Goal: Task Accomplishment & Management: Manage account settings

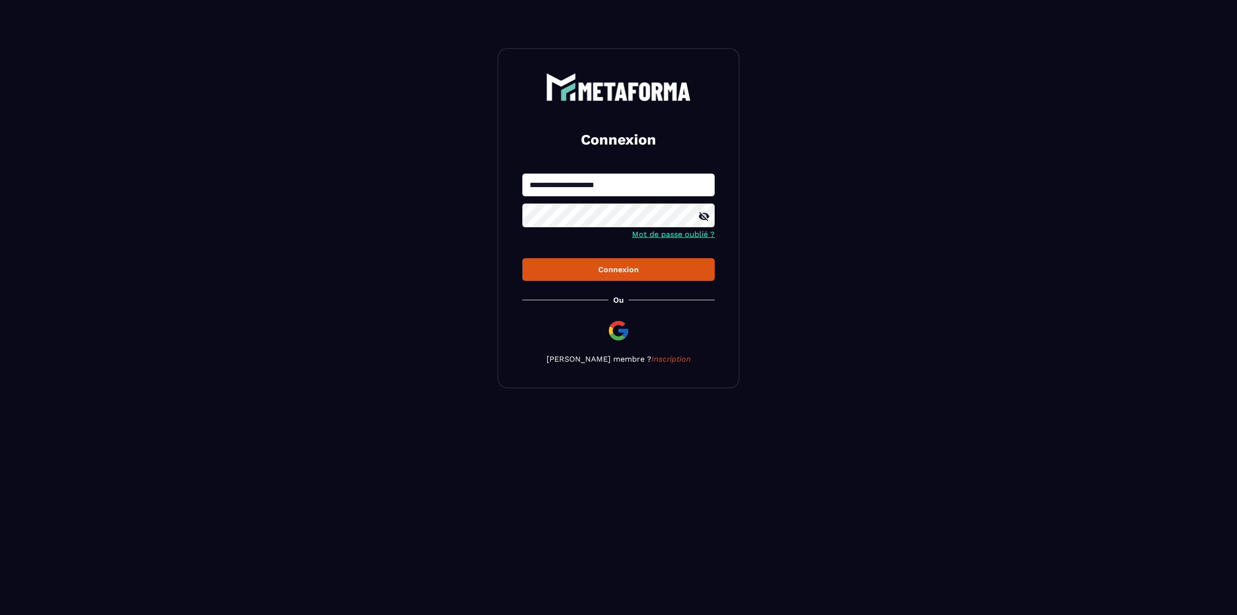
click at [646, 195] on input "**********" at bounding box center [618, 184] width 192 height 23
type input "**********"
click at [522, 258] on button "Connexion" at bounding box center [618, 269] width 192 height 23
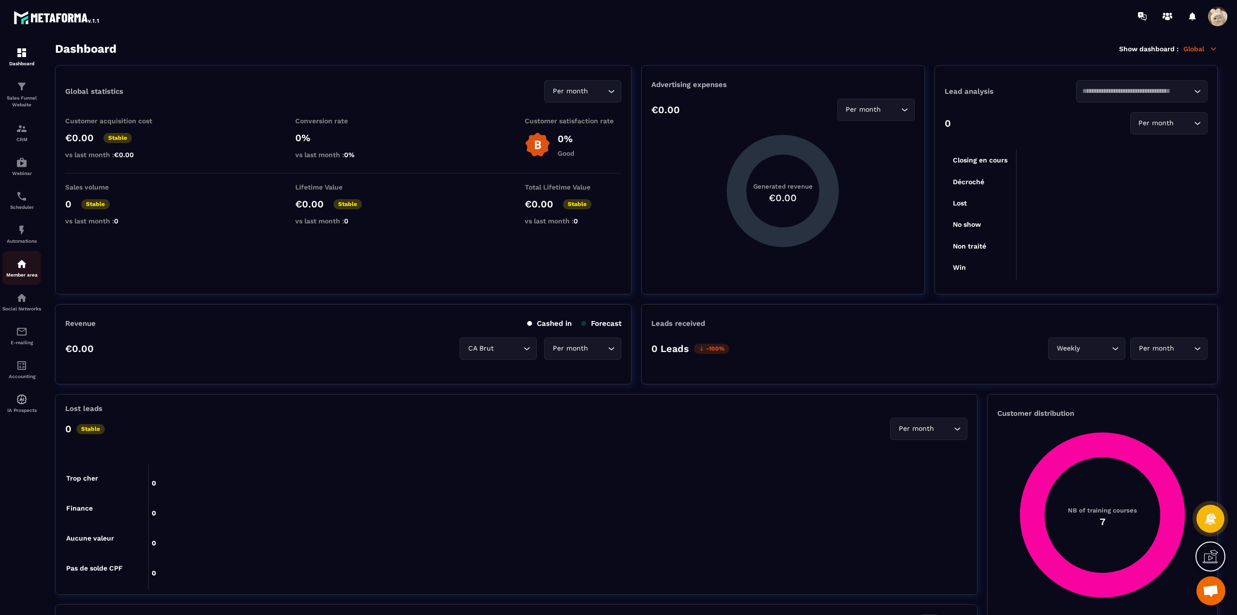
click at [29, 266] on div "Member area" at bounding box center [21, 267] width 39 height 19
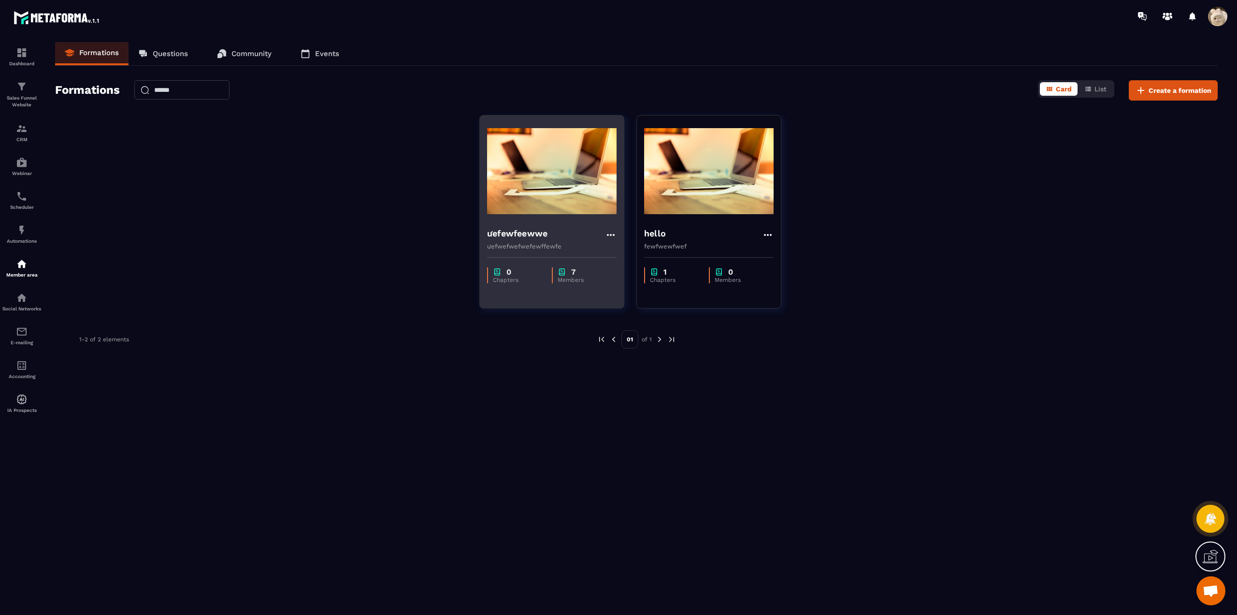
click at [550, 242] on div "ưefewfeewwe ưefwefwefwefewffewfe" at bounding box center [552, 234] width 144 height 30
click at [529, 233] on h4 "ưefewfeewwe" at bounding box center [517, 234] width 60 height 14
click at [531, 233] on h4 "ưefewfeewwe" at bounding box center [517, 234] width 60 height 14
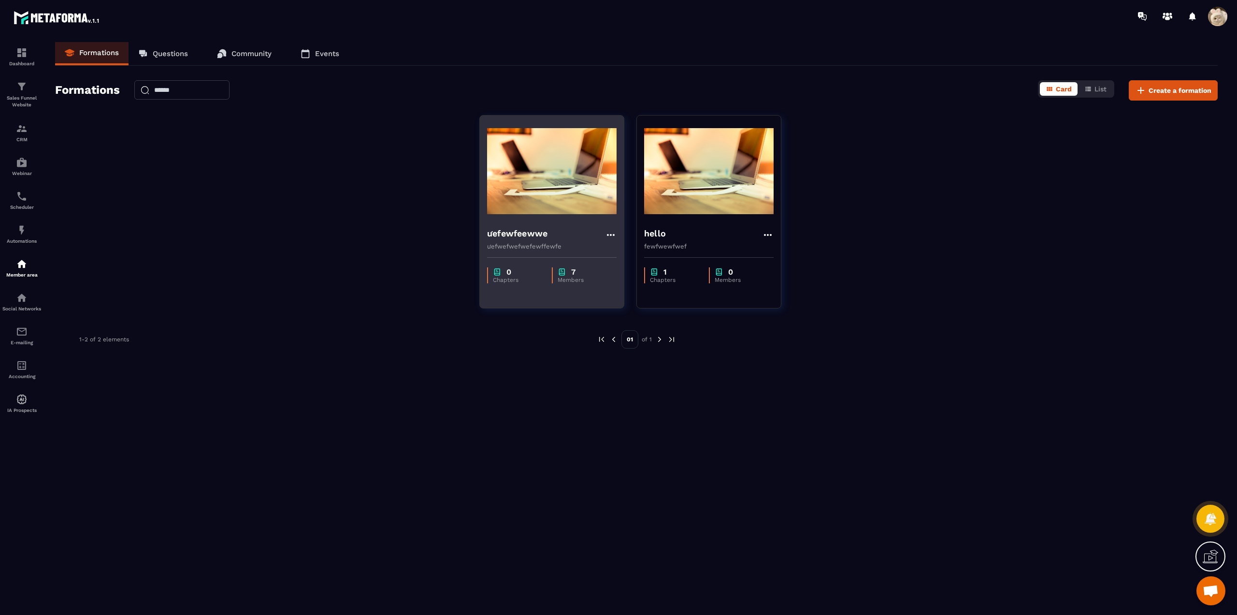
click at [531, 233] on h4 "ưefewfeewwe" at bounding box center [517, 234] width 60 height 14
click at [586, 182] on img at bounding box center [551, 171] width 129 height 97
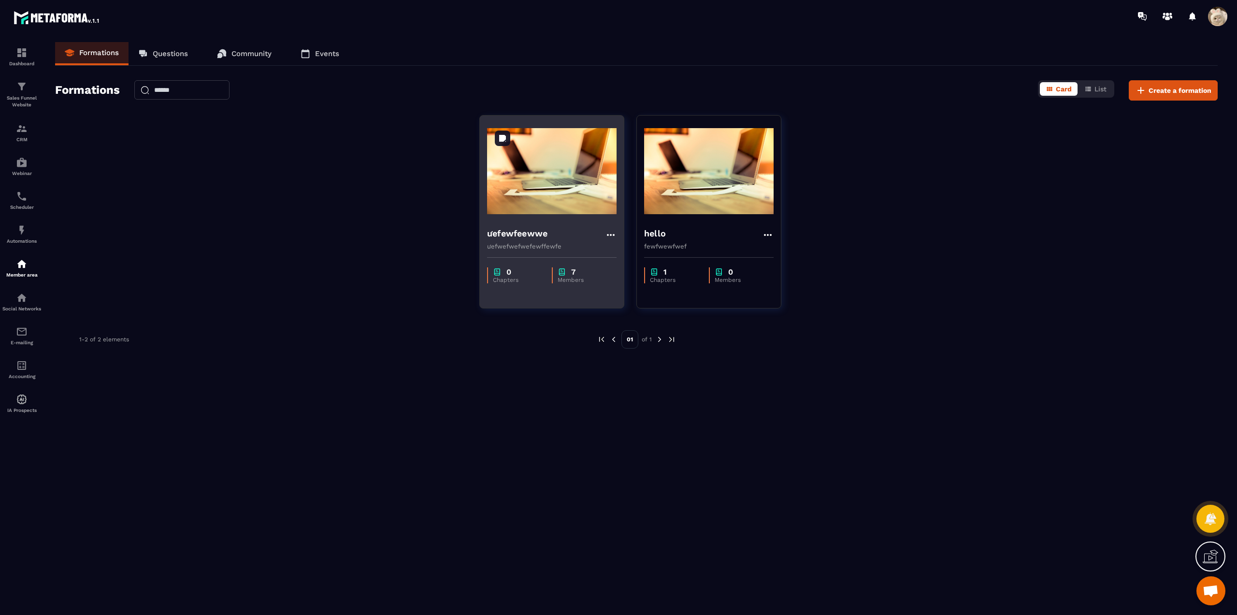
click at [584, 184] on img at bounding box center [551, 171] width 129 height 97
click at [582, 244] on p "ưefwefwefwefewffewfe" at bounding box center [551, 246] width 129 height 7
click at [570, 274] on div "7" at bounding box center [583, 271] width 50 height 9
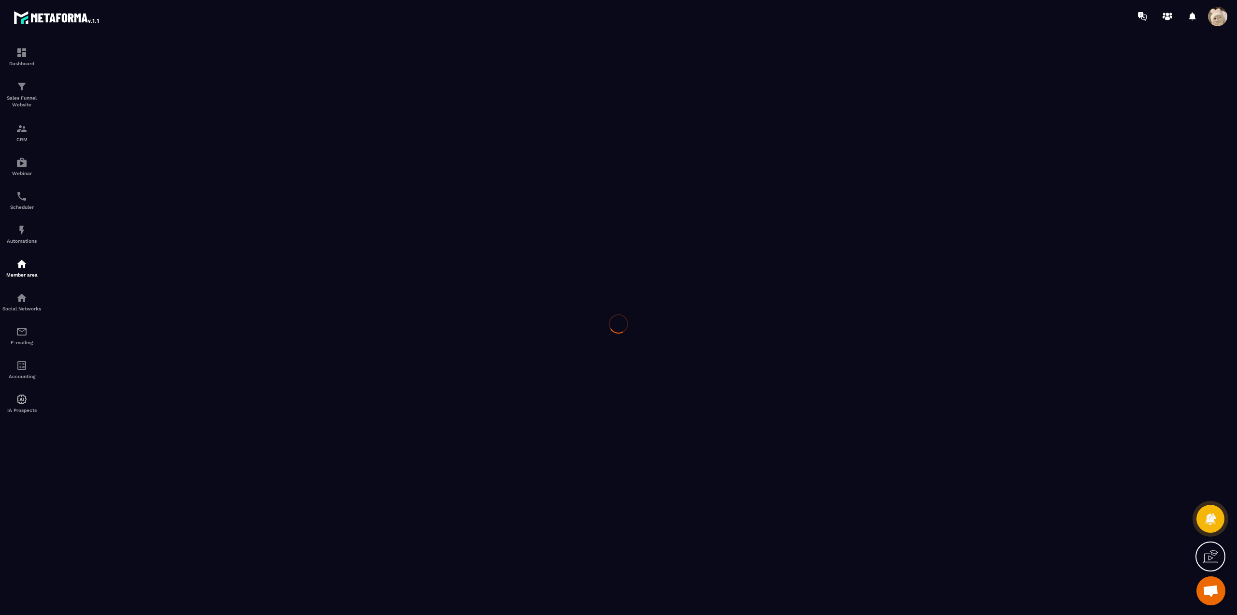
click at [609, 234] on div at bounding box center [618, 323] width 1237 height 582
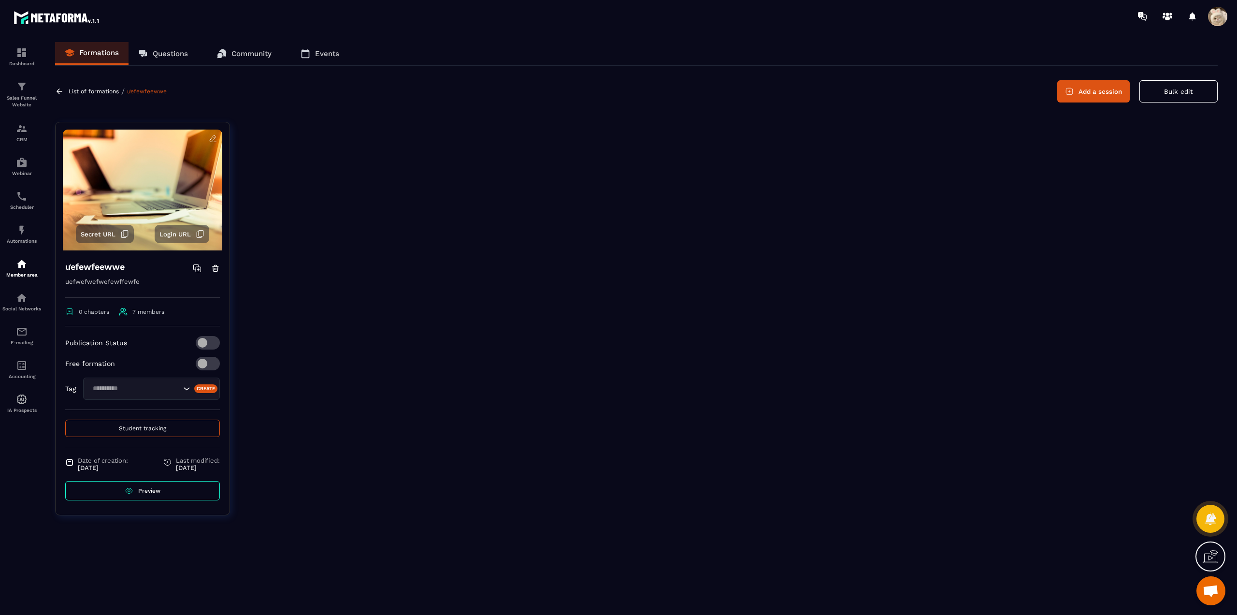
click at [199, 359] on span at bounding box center [208, 364] width 24 height 14
click at [1211, 20] on span at bounding box center [1217, 16] width 19 height 19
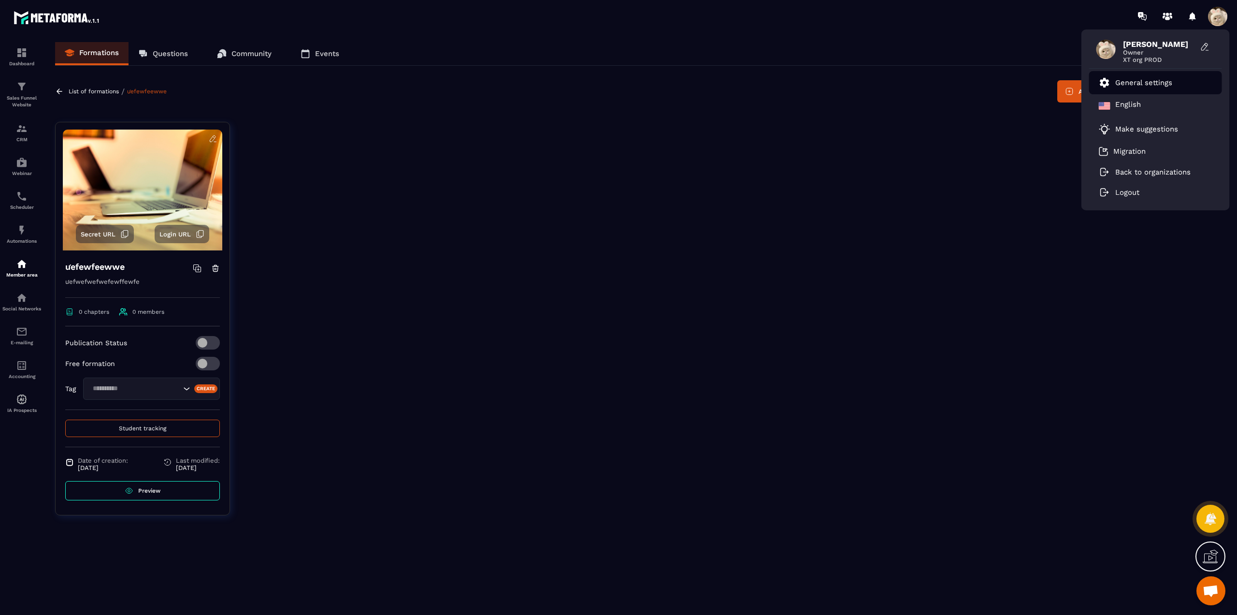
drag, startPoint x: 1139, startPoint y: 75, endPoint x: 1140, endPoint y: 80, distance: 4.9
click at [1139, 75] on li "General settings" at bounding box center [1155, 82] width 133 height 23
click at [1138, 79] on p "General settings" at bounding box center [1143, 82] width 57 height 9
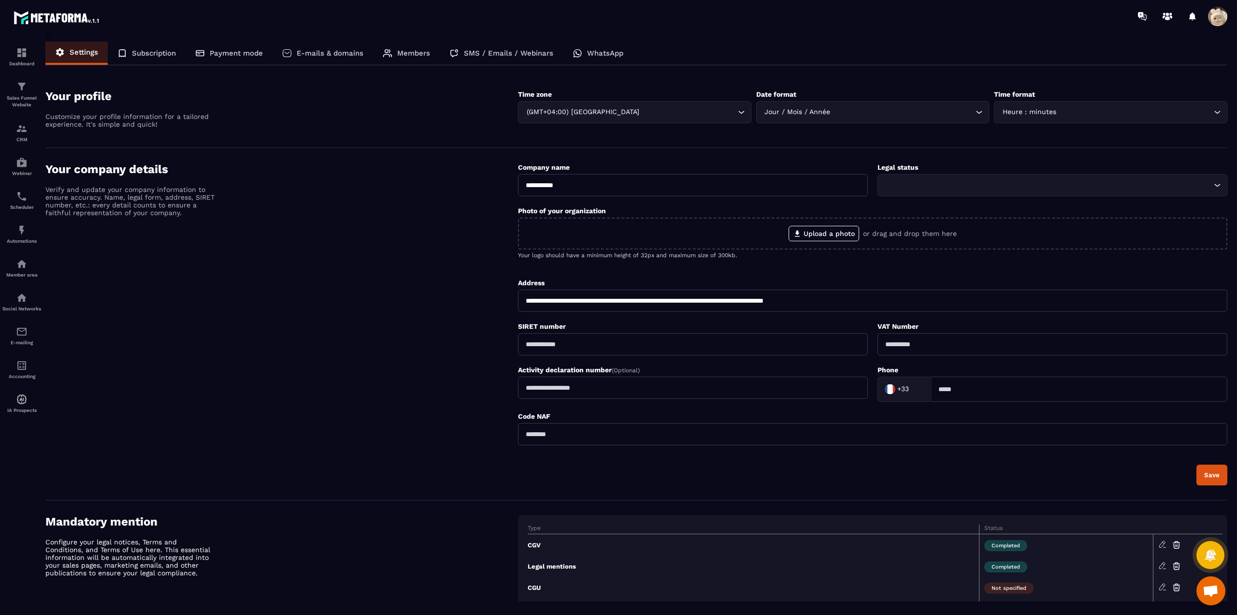
click at [230, 51] on p "Payment mode" at bounding box center [236, 53] width 53 height 9
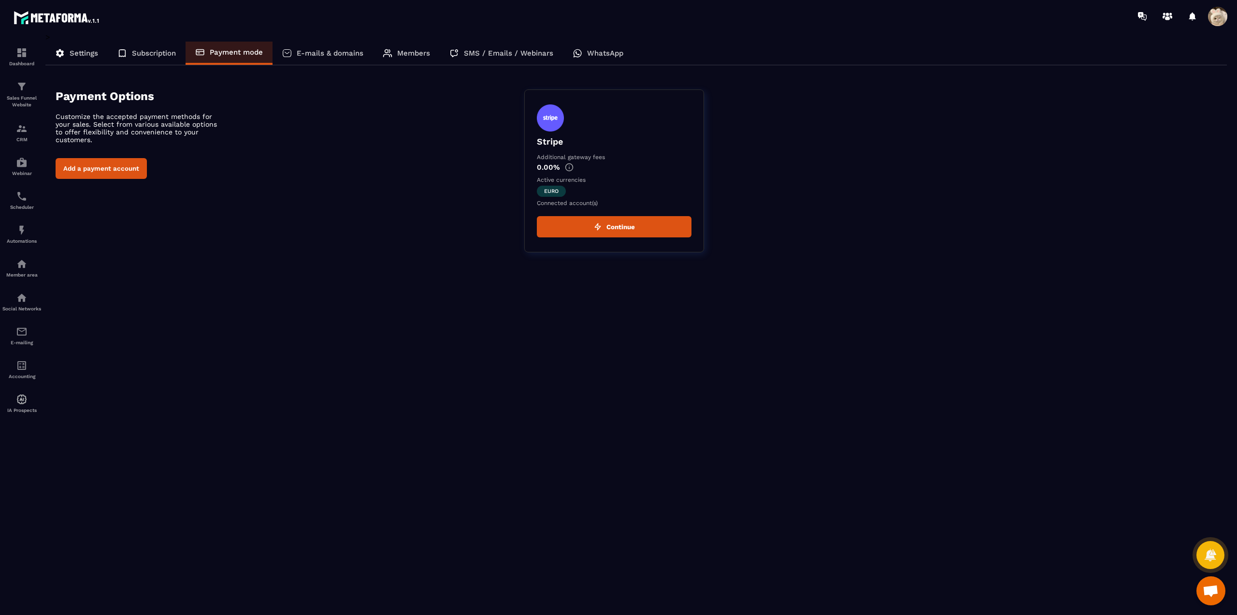
click at [581, 224] on button "Continue" at bounding box center [614, 226] width 155 height 21
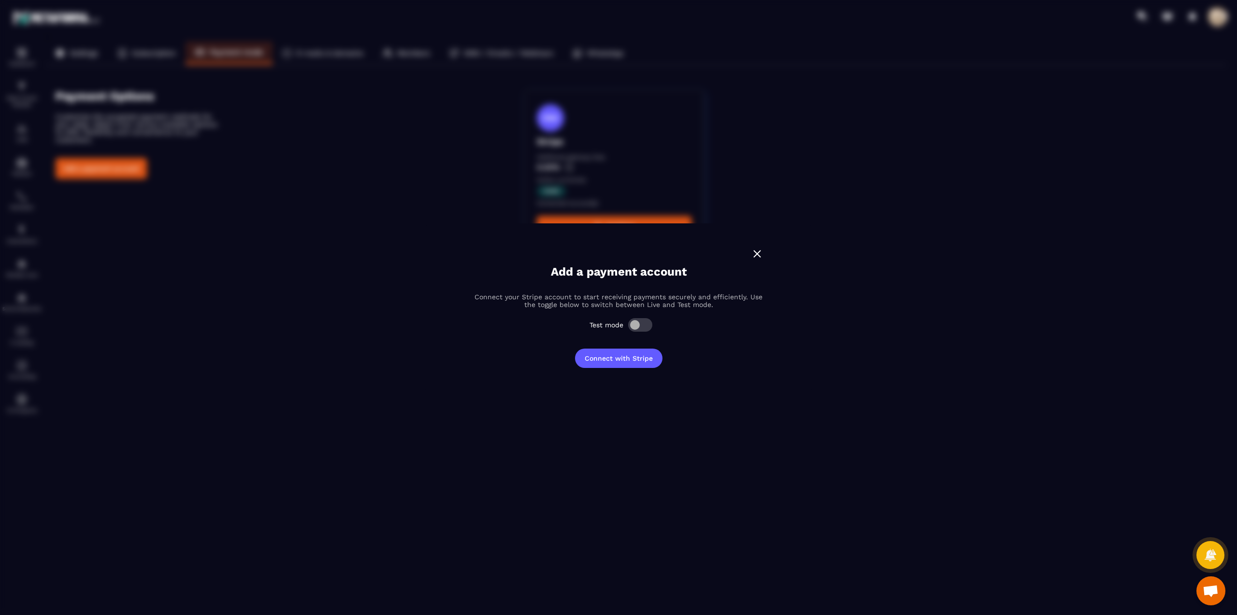
click at [649, 328] on span "Modal window" at bounding box center [640, 325] width 24 height 14
click at [643, 359] on button "Connect with Stripe" at bounding box center [618, 357] width 87 height 19
